Goal: Information Seeking & Learning: Learn about a topic

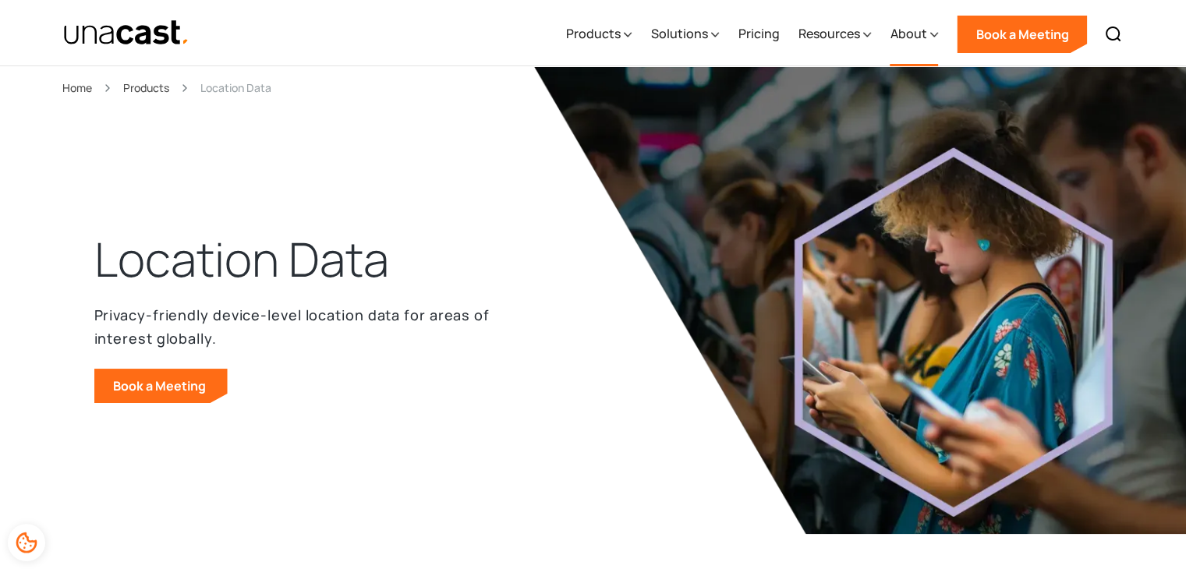
click at [915, 38] on div "About" at bounding box center [908, 33] width 37 height 19
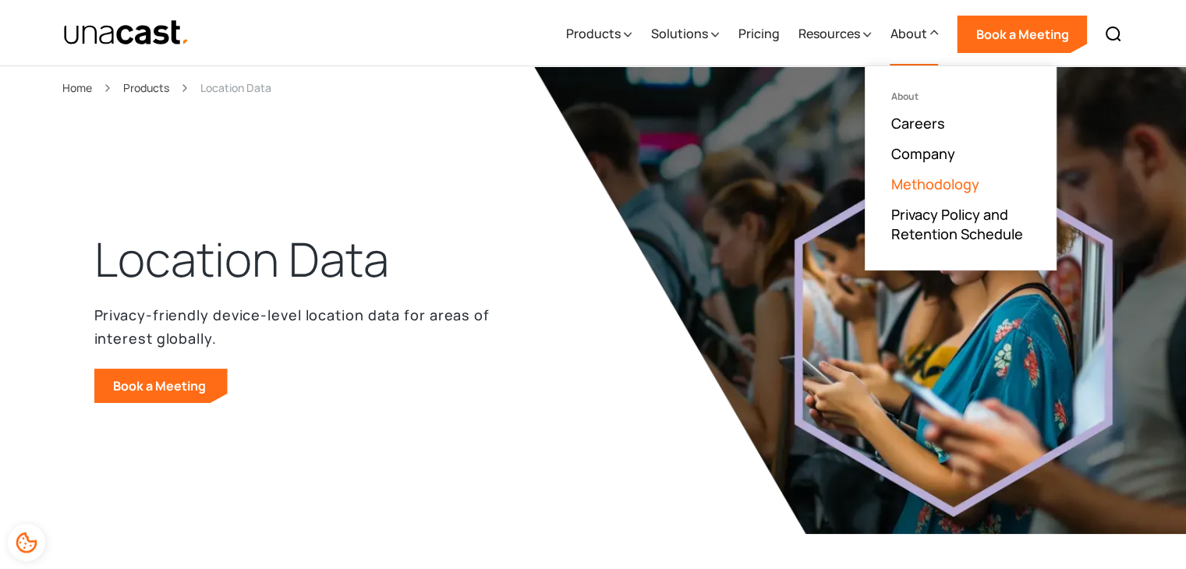
click at [949, 185] on link "Methodology" at bounding box center [934, 184] width 88 height 19
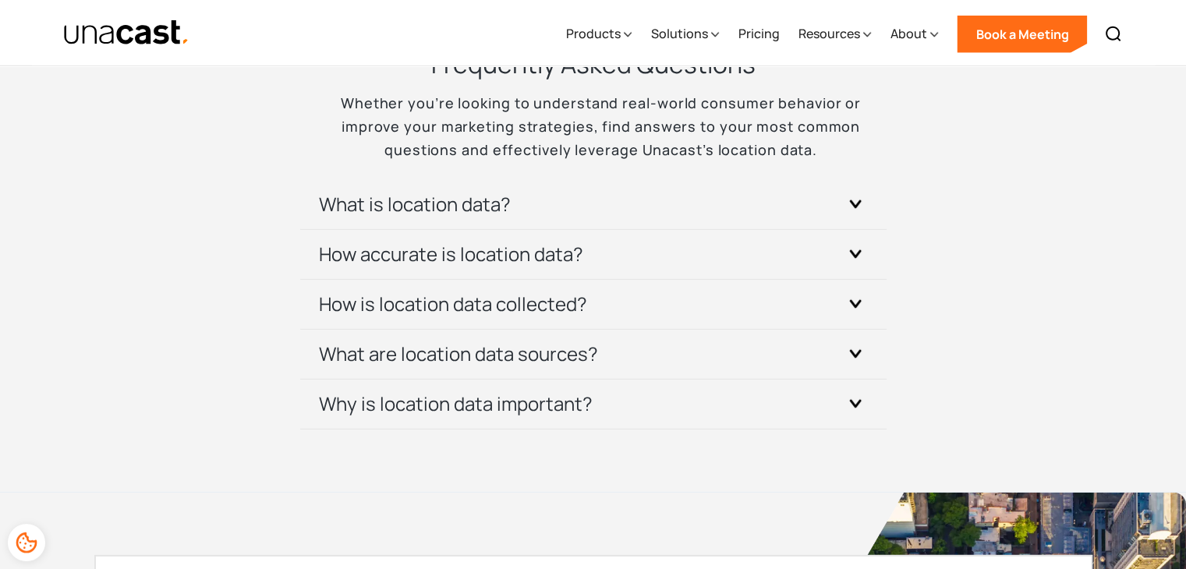
scroll to position [4681, 0]
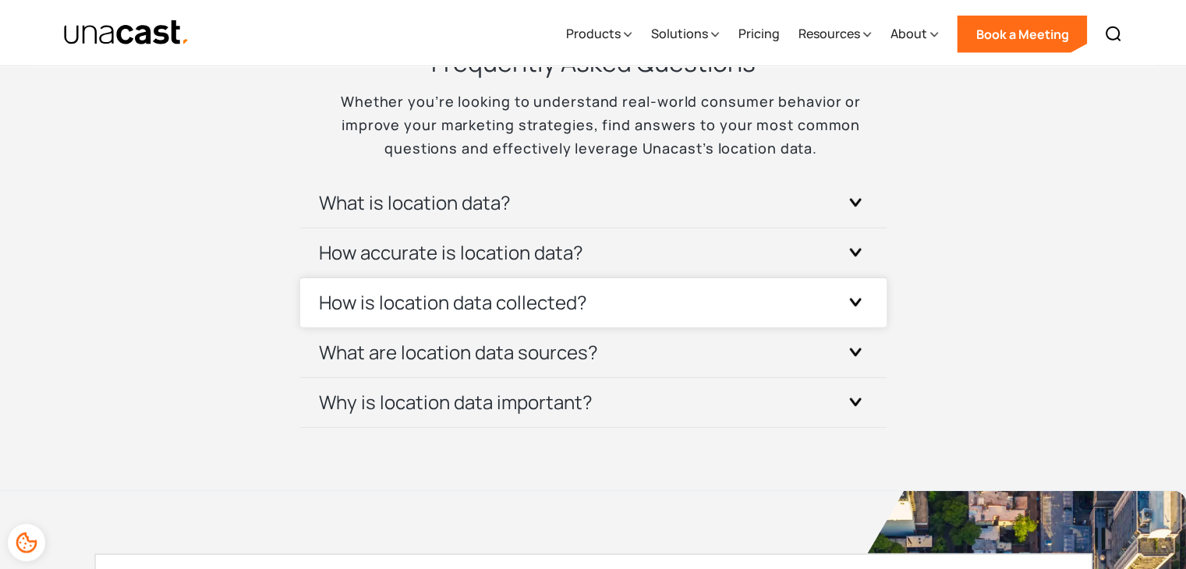
click at [702, 300] on div "How is location data collected?" at bounding box center [593, 302] width 549 height 49
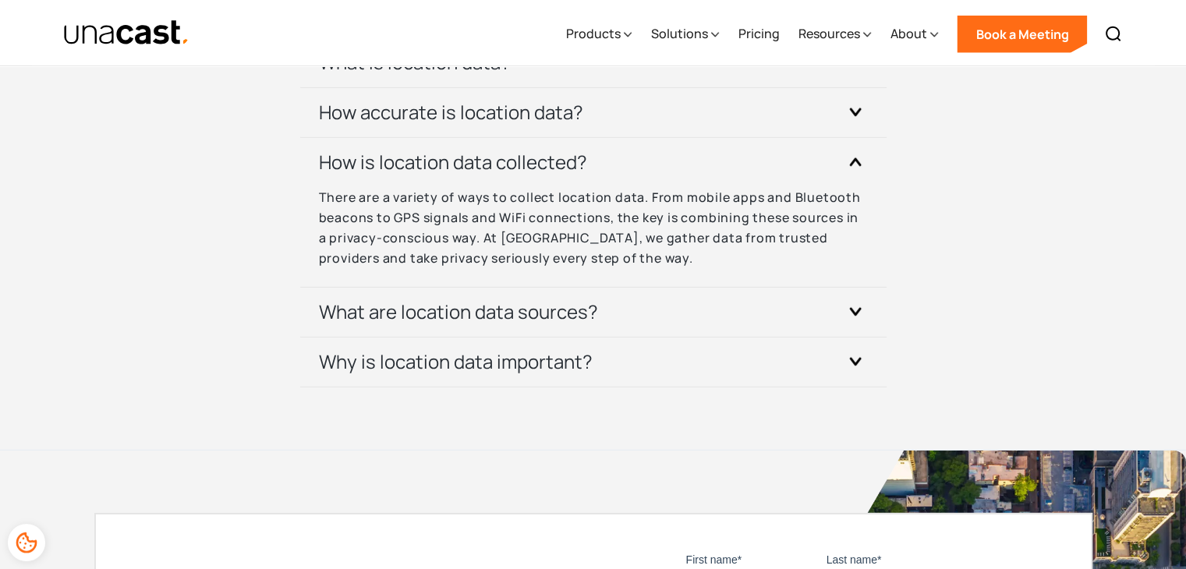
scroll to position [4823, 0]
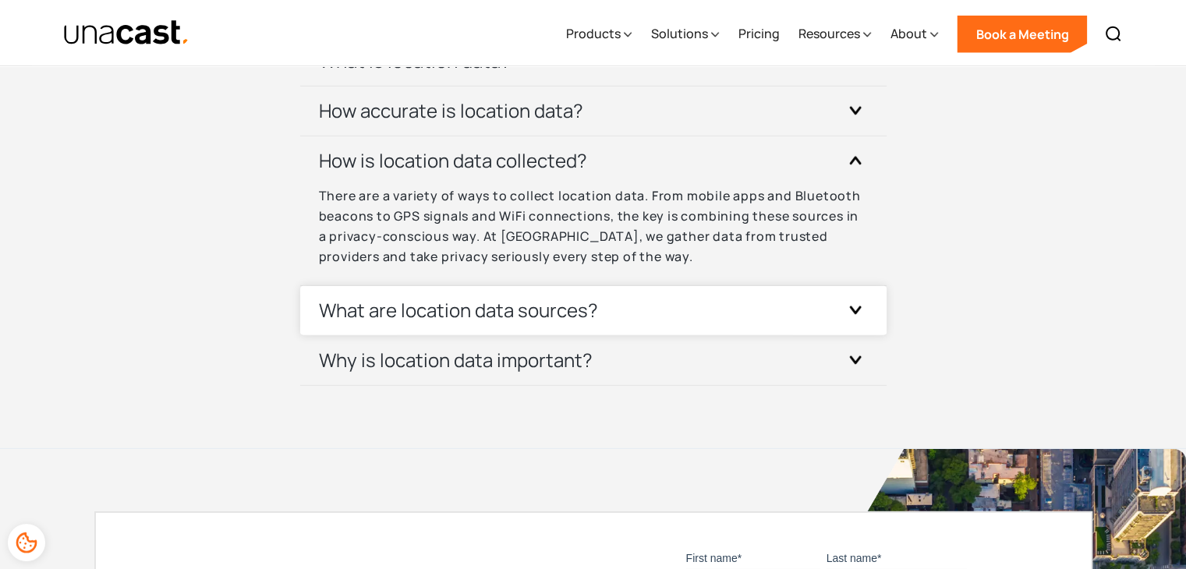
click at [663, 310] on div "What are location data sources?" at bounding box center [593, 310] width 549 height 49
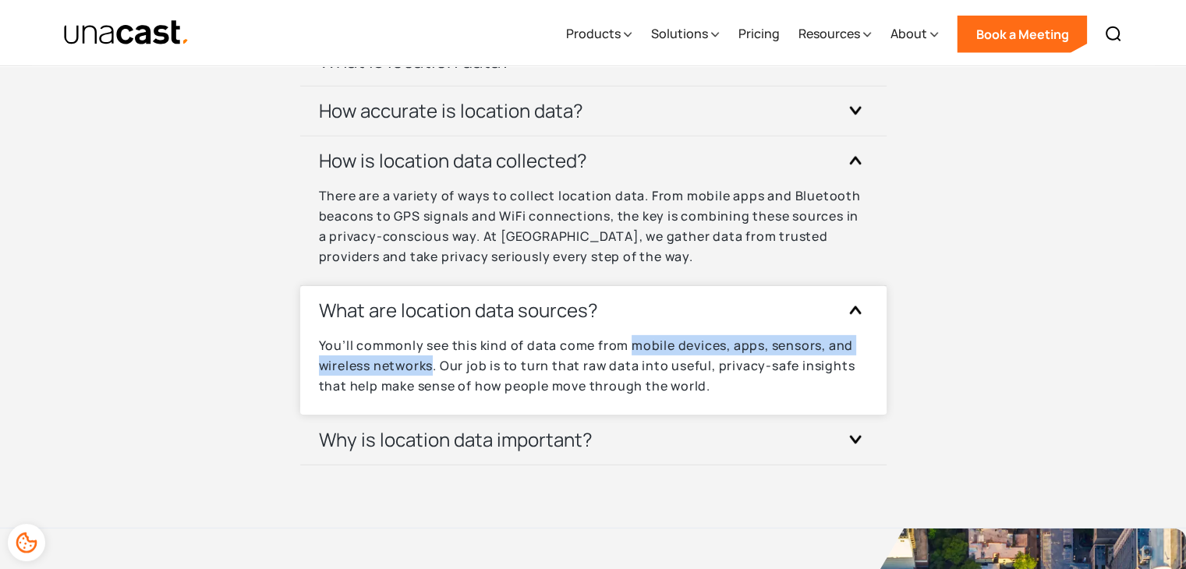
drag, startPoint x: 632, startPoint y: 343, endPoint x: 435, endPoint y: 366, distance: 197.9
click at [435, 366] on p "You’ll commonly see this kind of data come from mobile devices, apps, sensors, …" at bounding box center [593, 365] width 549 height 61
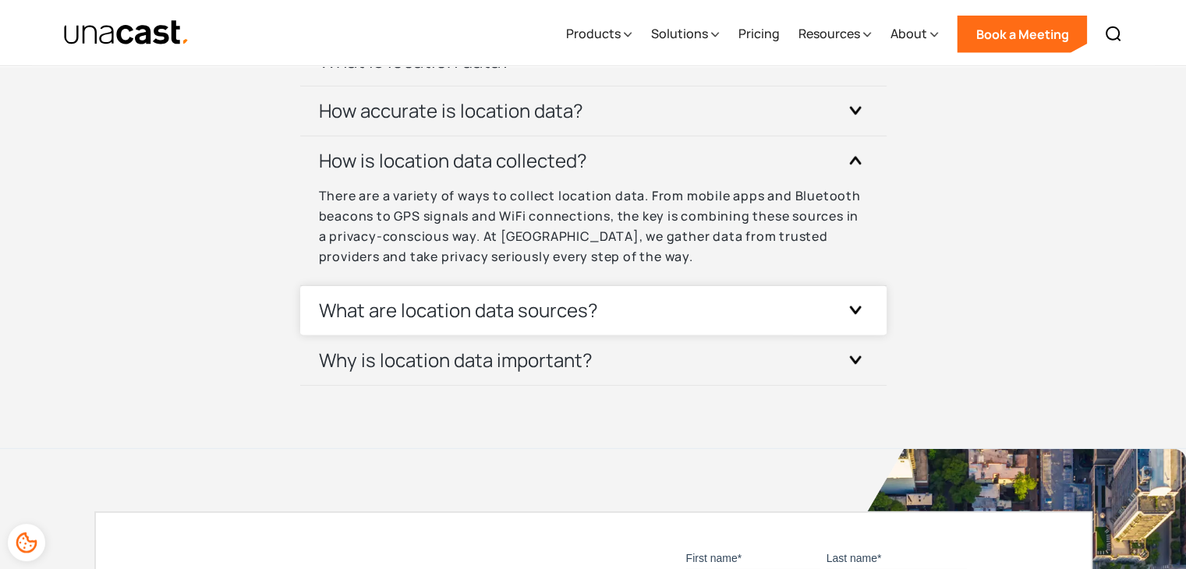
copy p "mobile devices, apps, sensors, and wireless networks"
click at [406, 306] on h3 "What are location data sources?" at bounding box center [458, 310] width 279 height 25
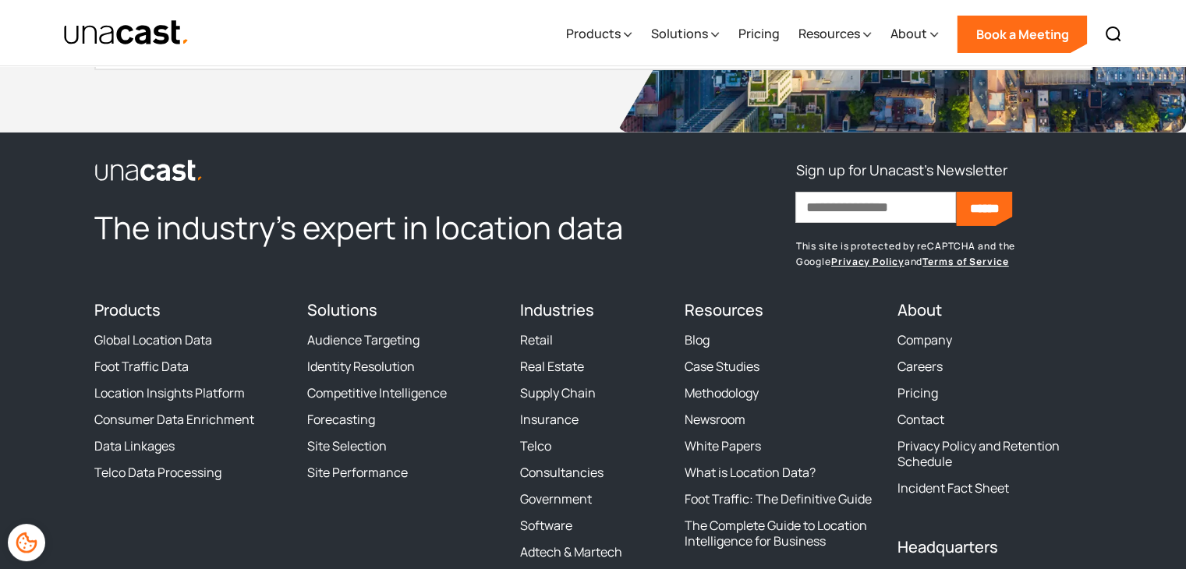
scroll to position [5886, 0]
